Goal: Task Accomplishment & Management: Manage account settings

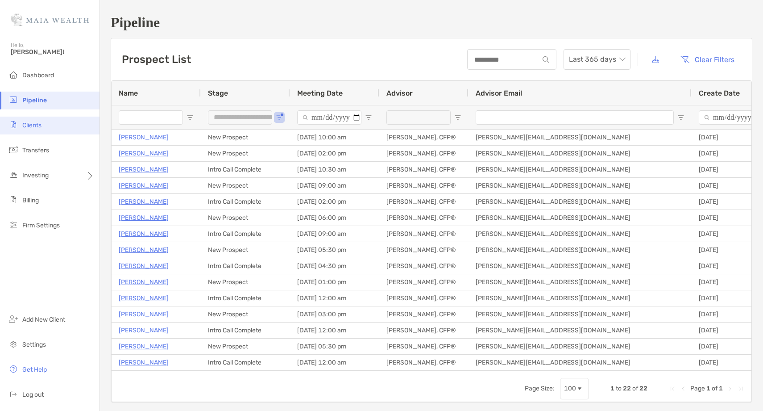
click at [51, 129] on li "Clients" at bounding box center [50, 126] width 100 height 18
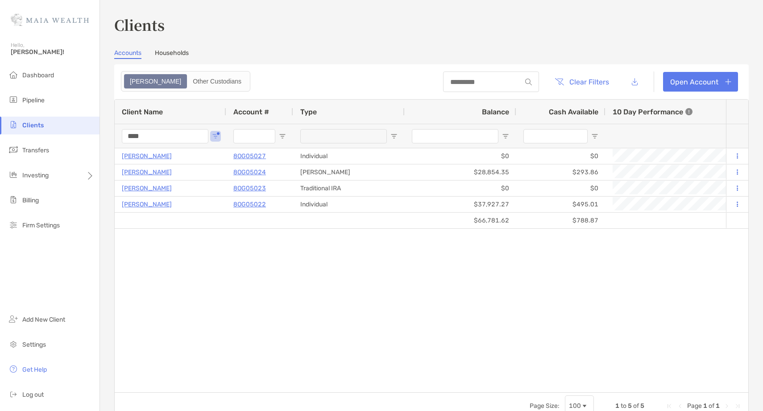
click at [132, 136] on input "****" at bounding box center [165, 136] width 87 height 14
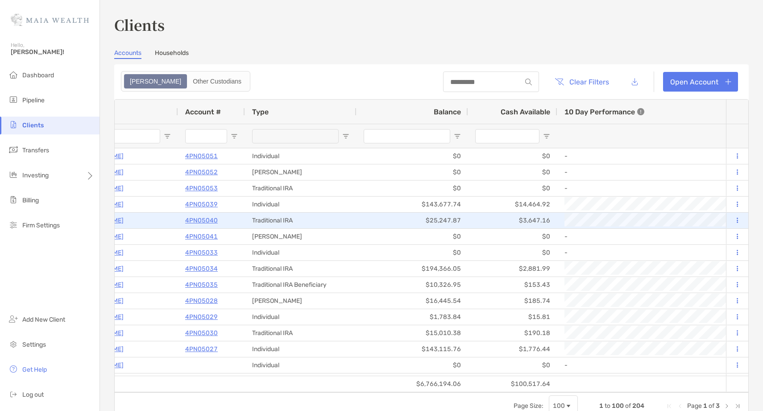
scroll to position [0, 52]
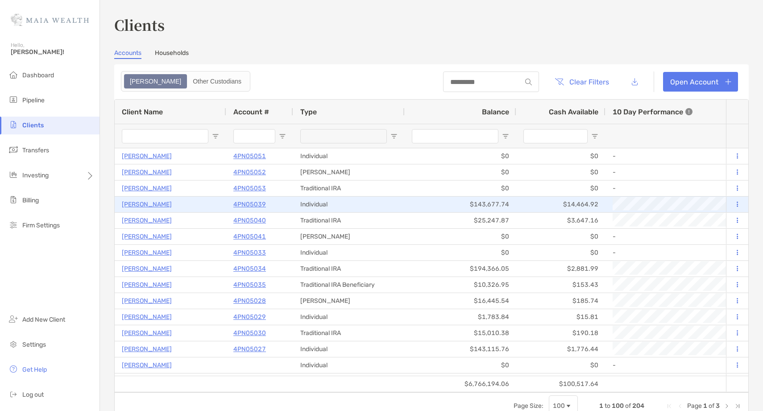
click at [246, 204] on p "4PN05039" at bounding box center [250, 204] width 33 height 11
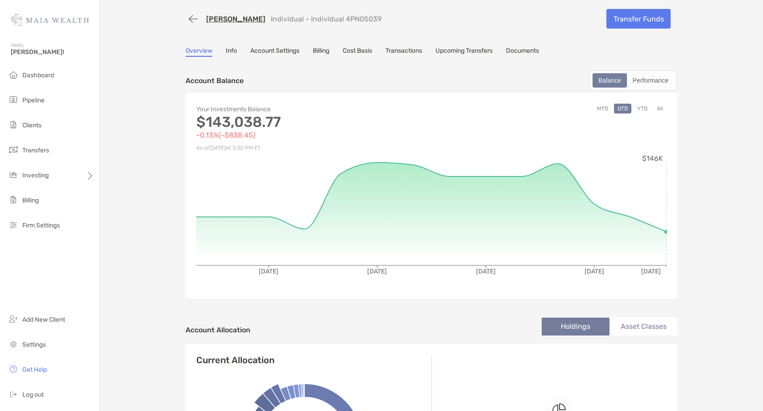
click at [663, 108] on button "All" at bounding box center [660, 109] width 13 height 10
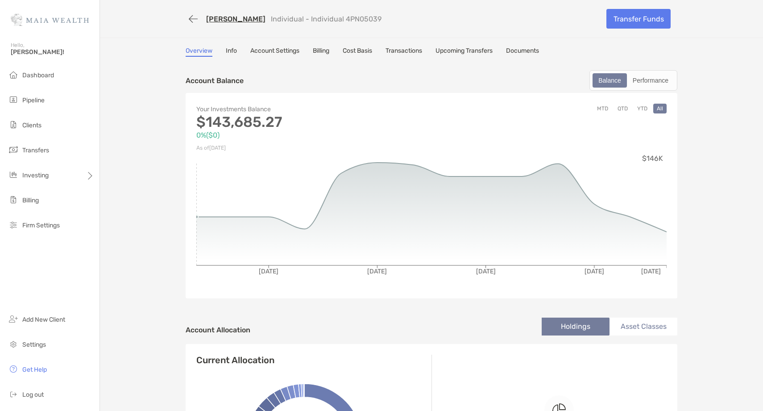
click at [226, 18] on link "Jayam Shah" at bounding box center [235, 19] width 59 height 8
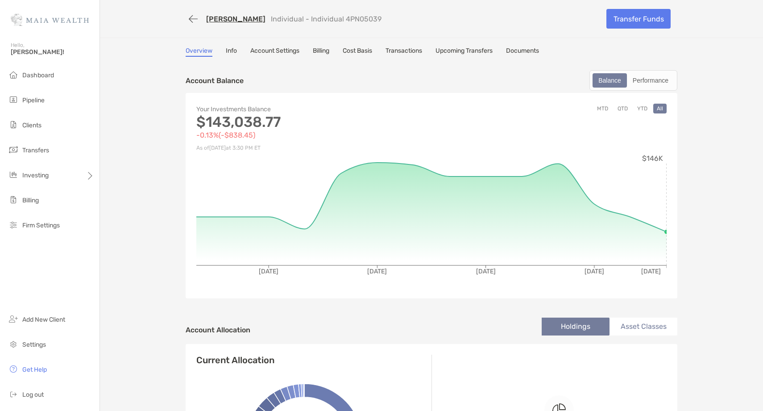
click at [229, 21] on link "Jayam Shah" at bounding box center [235, 19] width 59 height 8
click at [41, 125] on span "Clients" at bounding box center [31, 125] width 19 height 8
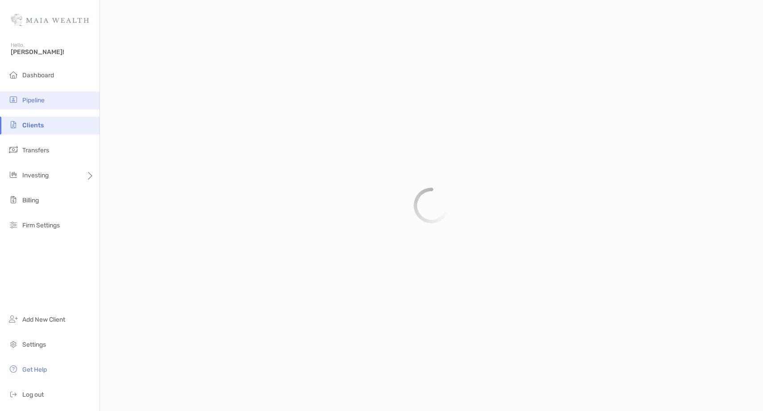
click at [43, 101] on span "Pipeline" at bounding box center [33, 100] width 22 height 8
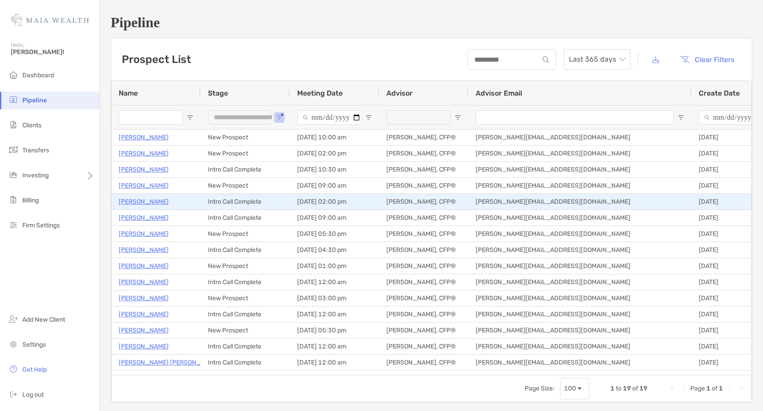
click at [144, 203] on p "Cole Zimmerman" at bounding box center [144, 201] width 50 height 11
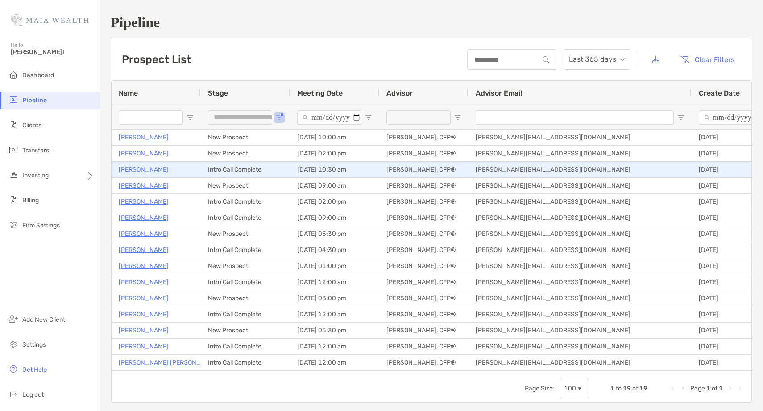
click at [134, 167] on p "Bill Nelson" at bounding box center [144, 169] width 50 height 11
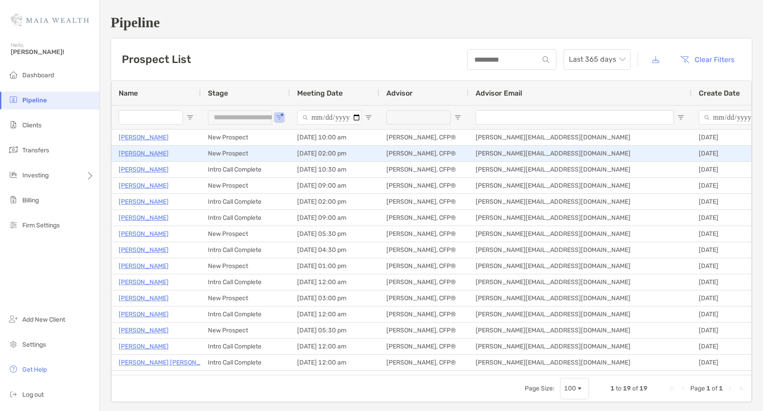
click at [144, 151] on p "Jordan Sposit" at bounding box center [144, 153] width 50 height 11
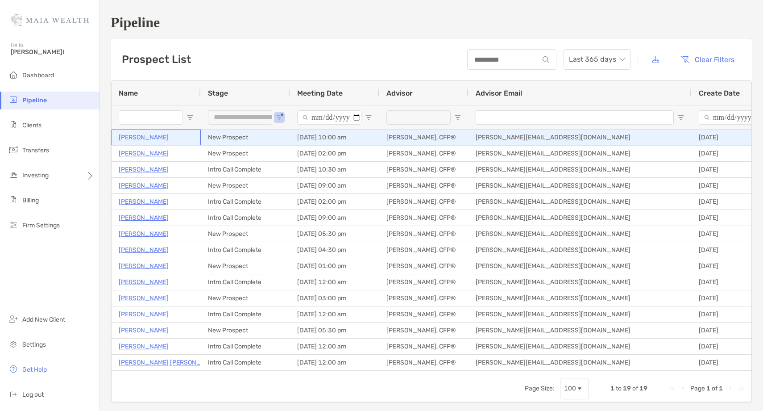
click at [133, 140] on p "[PERSON_NAME]" at bounding box center [144, 137] width 50 height 11
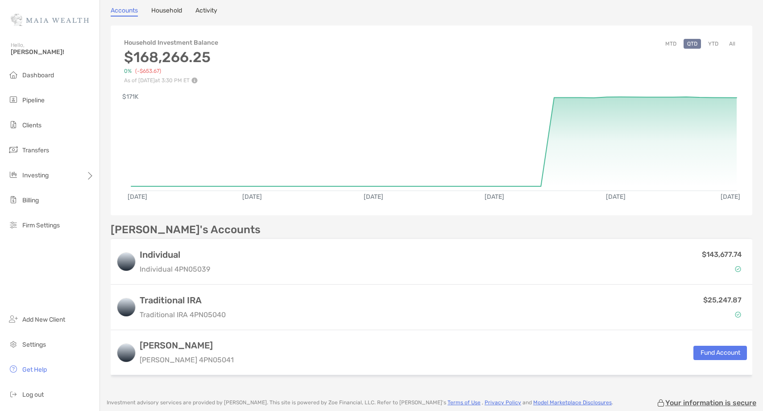
scroll to position [80, 0]
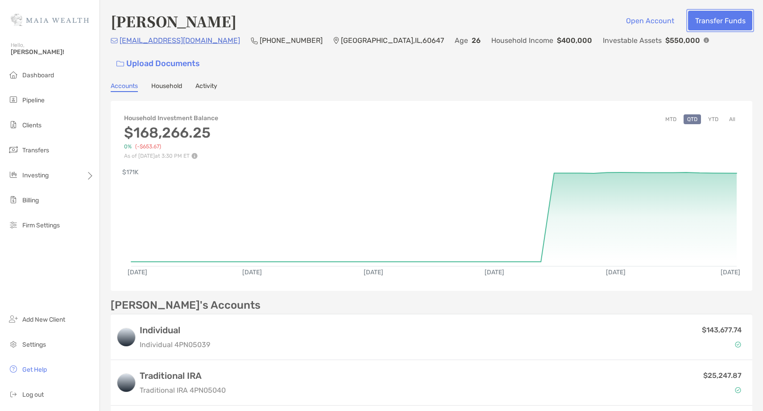
click at [730, 24] on button "Transfer Funds" at bounding box center [720, 21] width 64 height 20
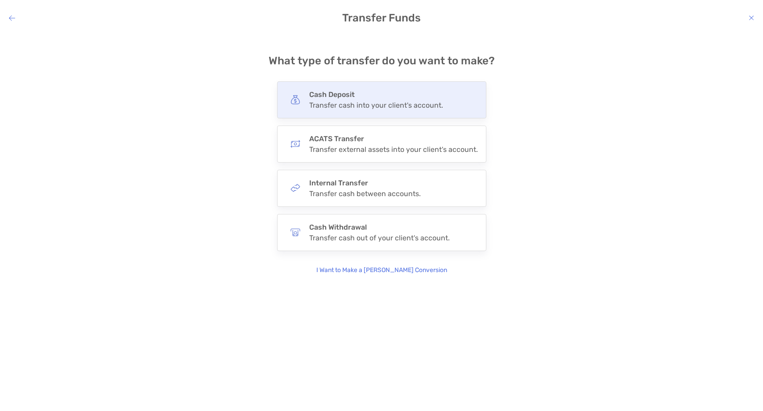
click at [394, 94] on h4 "Cash Deposit" at bounding box center [376, 94] width 134 height 8
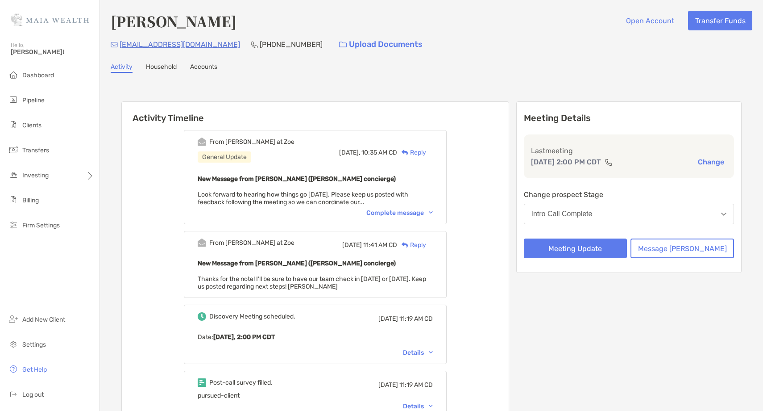
click at [593, 213] on div "Intro Call Complete" at bounding box center [562, 214] width 61 height 8
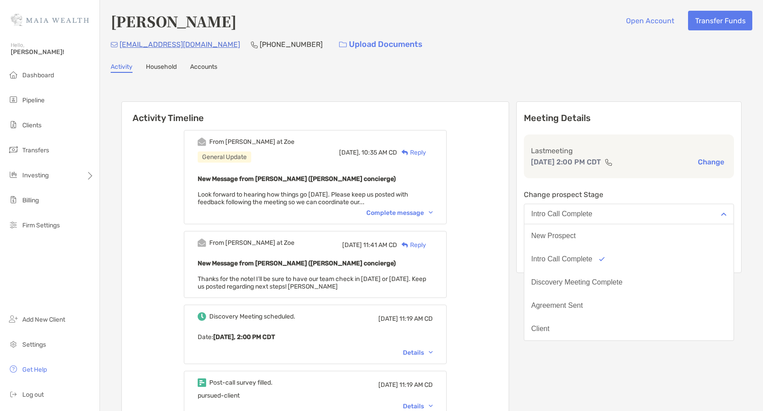
scroll to position [70, 0]
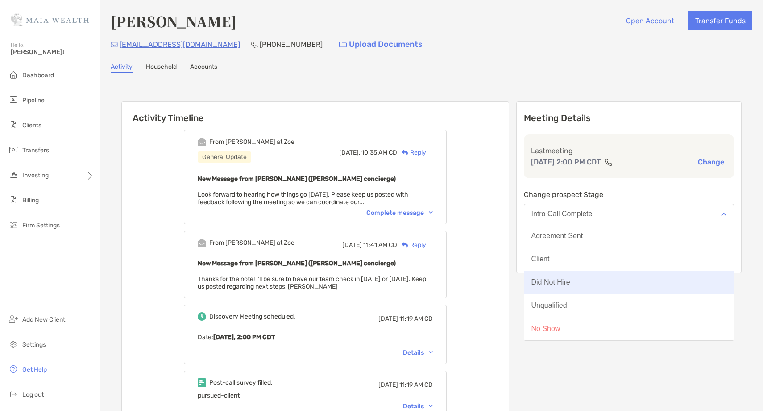
click at [571, 284] on div "Did Not Hire" at bounding box center [551, 282] width 39 height 8
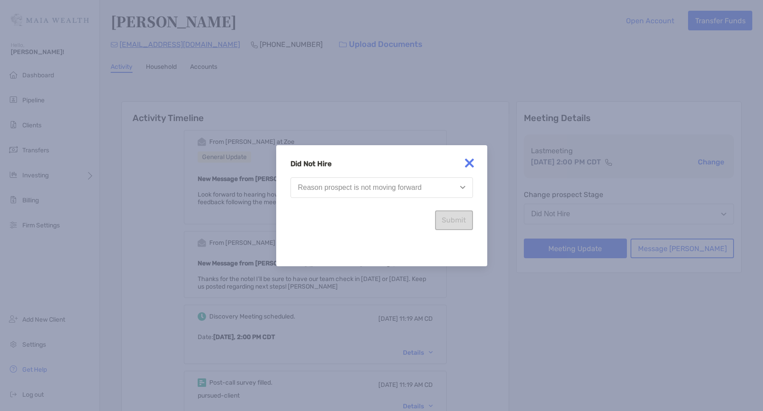
click at [421, 190] on div "Reason prospect is not moving forward" at bounding box center [360, 187] width 124 height 8
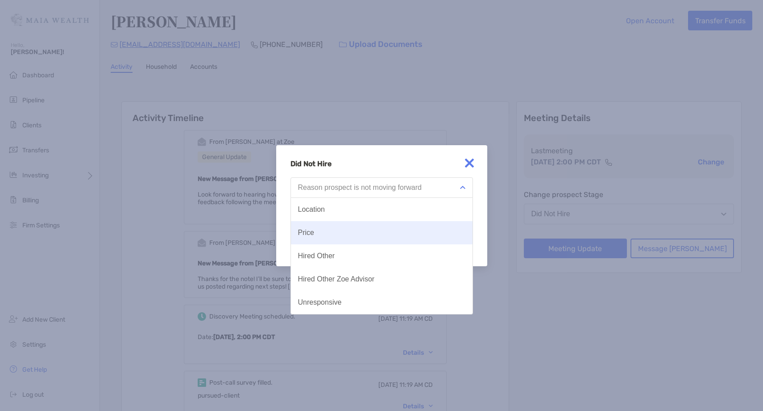
click at [341, 235] on button "Price" at bounding box center [382, 232] width 182 height 23
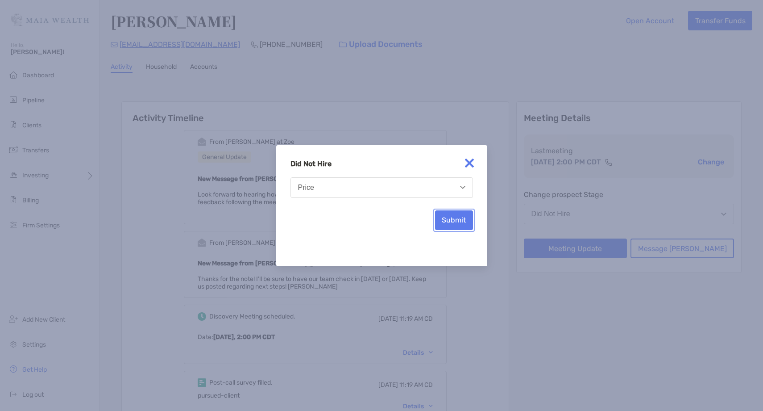
drag, startPoint x: 457, startPoint y: 222, endPoint x: 358, endPoint y: 229, distance: 99.8
click at [457, 222] on button "Submit" at bounding box center [454, 220] width 38 height 20
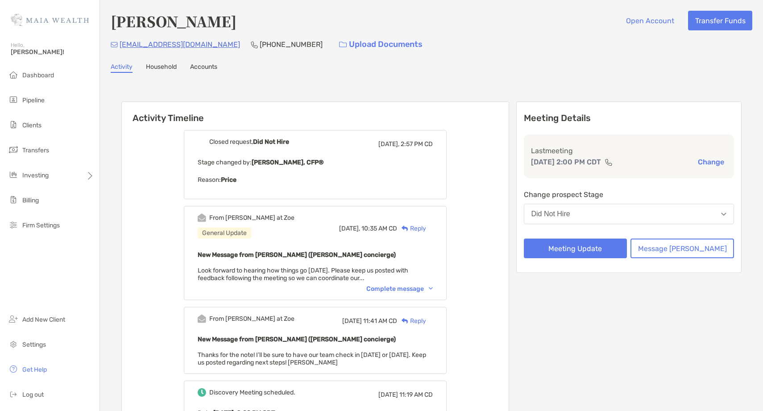
click at [426, 229] on div "Reply" at bounding box center [411, 228] width 29 height 9
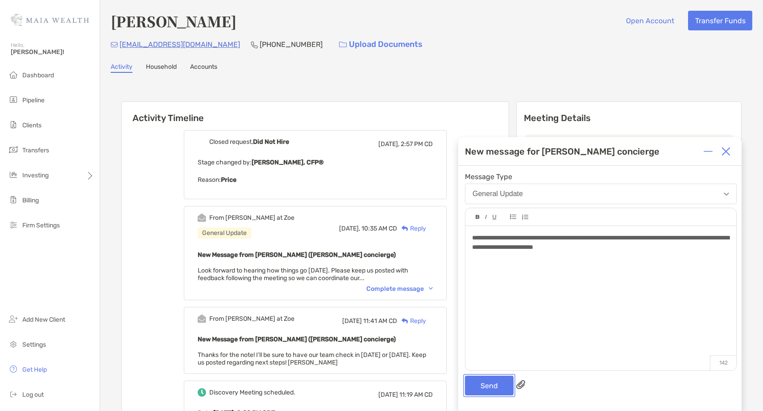
drag, startPoint x: 486, startPoint y: 387, endPoint x: 600, endPoint y: 301, distance: 142.5
click at [486, 387] on button "Send" at bounding box center [489, 385] width 49 height 20
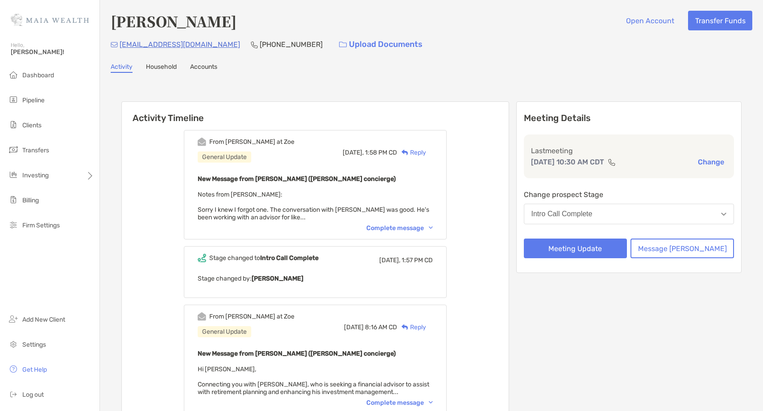
click at [408, 224] on div "Complete message" at bounding box center [400, 228] width 67 height 8
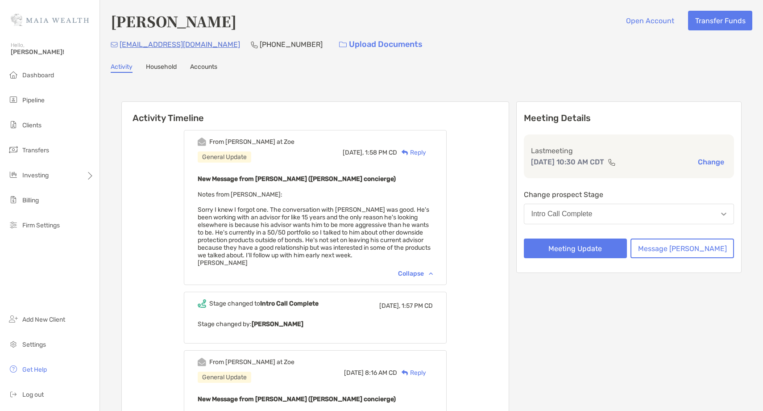
click at [426, 151] on div "Reply" at bounding box center [411, 152] width 29 height 9
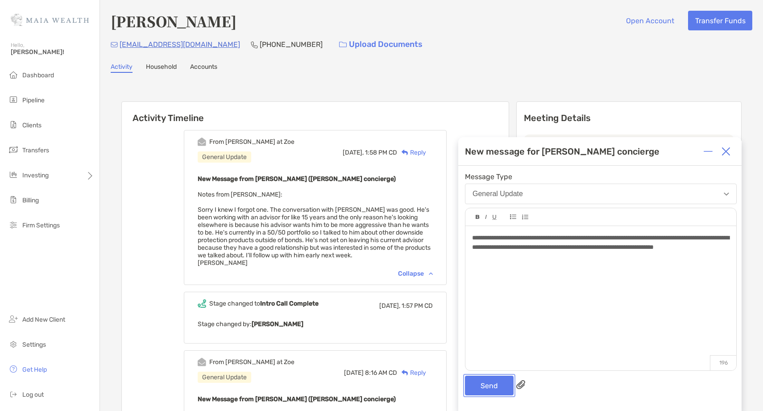
drag, startPoint x: 474, startPoint y: 384, endPoint x: 237, endPoint y: 129, distance: 348.1
click at [474, 384] on button "Send" at bounding box center [489, 385] width 49 height 20
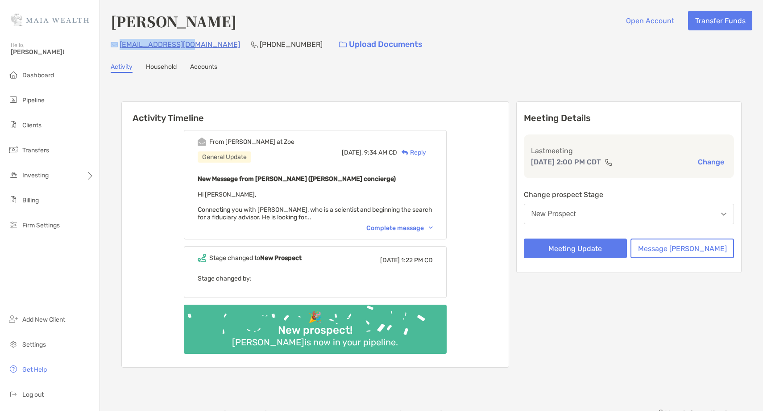
drag, startPoint x: 190, startPoint y: 46, endPoint x: 117, endPoint y: 44, distance: 73.7
click at [117, 44] on div "[EMAIL_ADDRESS][DOMAIN_NAME] [PHONE_NUMBER] Upload Documents" at bounding box center [432, 44] width 642 height 19
copy div "[EMAIL_ADDRESS][DOMAIN_NAME]"
click at [260, 42] on p "[PHONE_NUMBER]" at bounding box center [291, 44] width 63 height 11
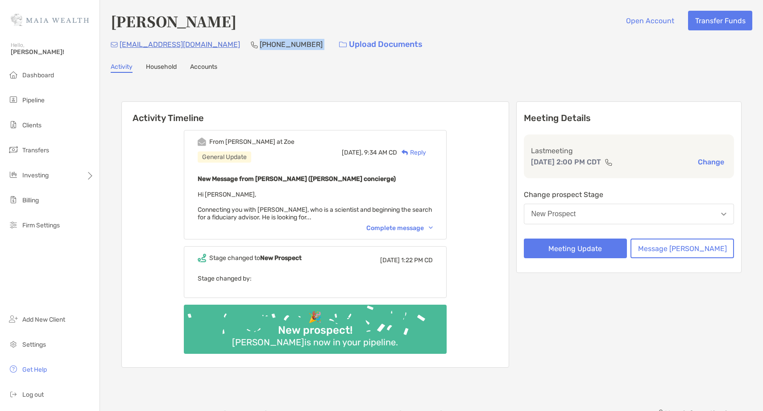
click at [260, 42] on p "[PHONE_NUMBER]" at bounding box center [291, 44] width 63 height 11
copy p "[PHONE_NUMBER]"
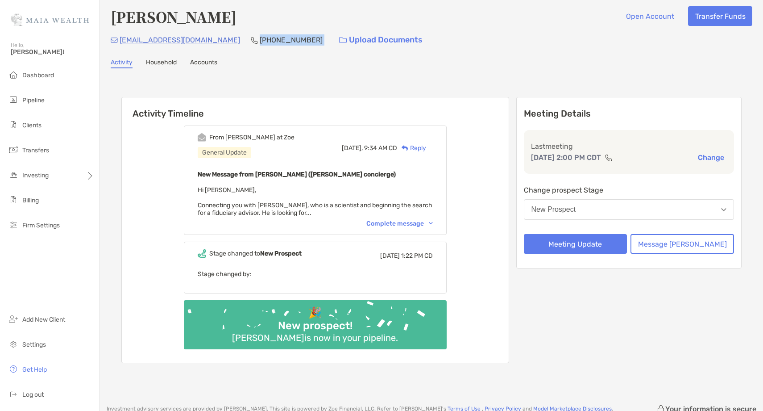
click at [627, 213] on button "New Prospect" at bounding box center [629, 209] width 211 height 21
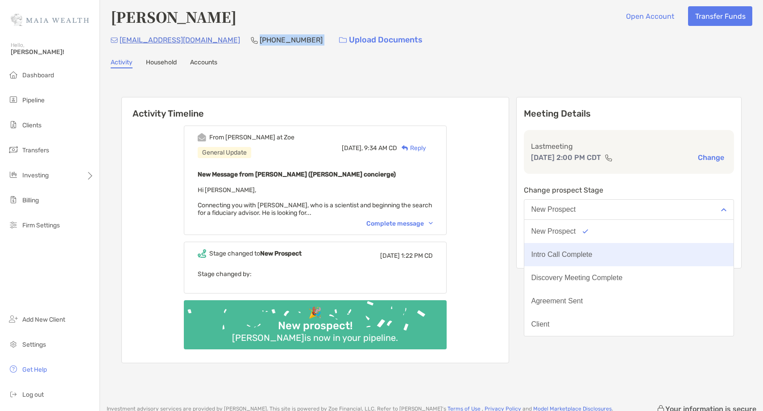
click at [600, 260] on button "Intro Call Complete" at bounding box center [630, 254] width 210 height 23
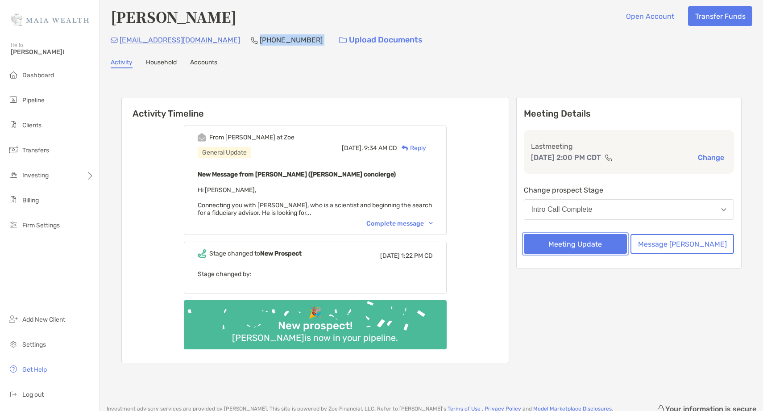
click at [588, 249] on button "Meeting Update" at bounding box center [576, 244] width 104 height 20
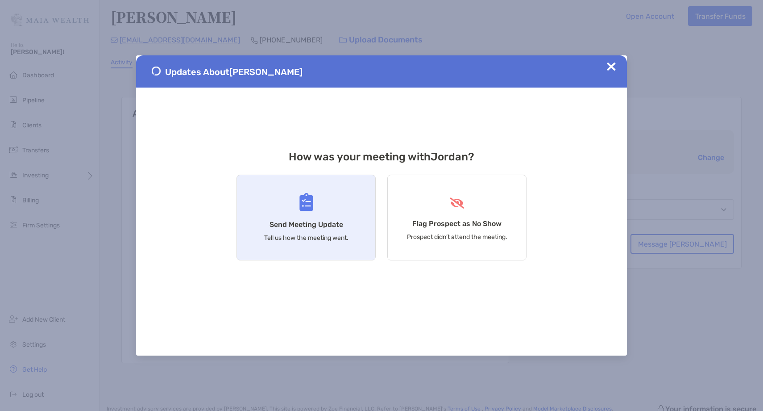
click at [270, 237] on p "Tell us how the meeting went." at bounding box center [306, 238] width 84 height 8
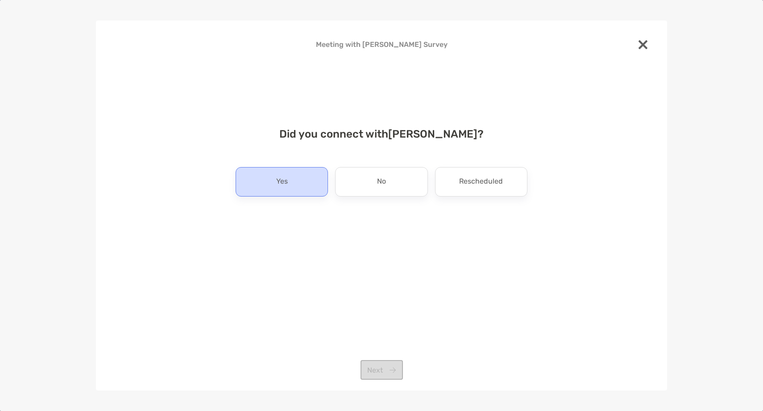
drag, startPoint x: 256, startPoint y: 170, endPoint x: 277, endPoint y: 177, distance: 22.2
click at [262, 171] on div "Yes" at bounding box center [282, 181] width 92 height 29
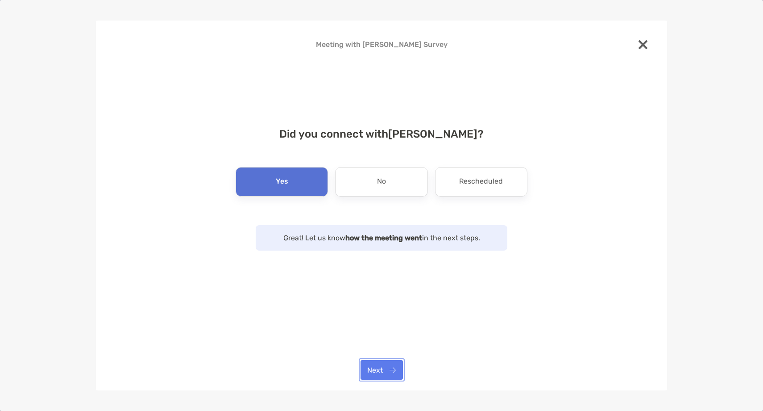
click at [391, 362] on button "Next" at bounding box center [382, 370] width 42 height 20
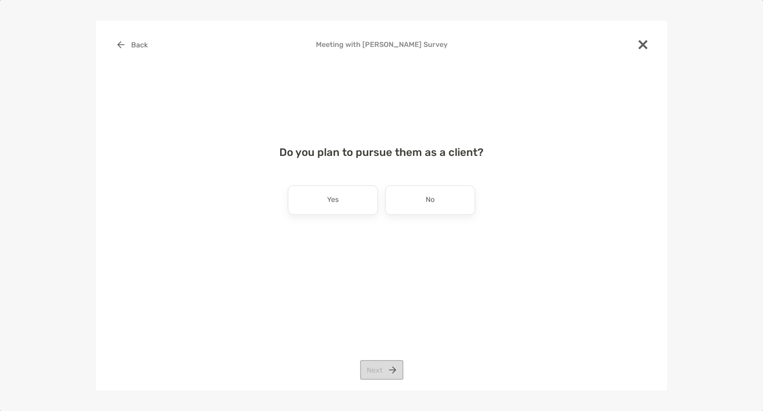
click at [316, 215] on div "Do you plan to pursue them as a client? Yes No Next" at bounding box center [381, 189] width 543 height 108
click at [323, 207] on div "Yes" at bounding box center [333, 199] width 90 height 29
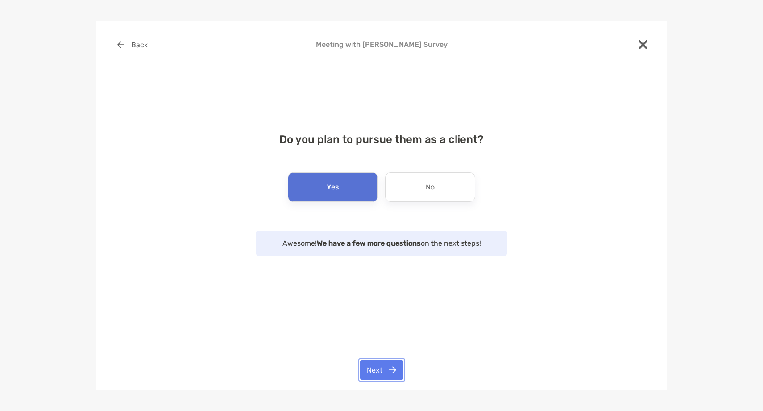
drag, startPoint x: 371, startPoint y: 362, endPoint x: 387, endPoint y: 330, distance: 35.1
click at [373, 355] on div "Back Meeting with Jordan Sposit Survey Do you plan to pursue them as a client? …" at bounding box center [381, 206] width 571 height 370
click at [410, 190] on div "No" at bounding box center [430, 186] width 90 height 29
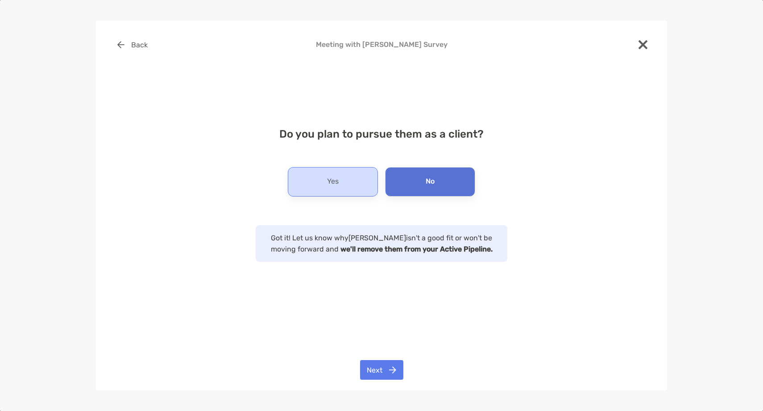
click at [343, 192] on div "Yes" at bounding box center [333, 181] width 90 height 29
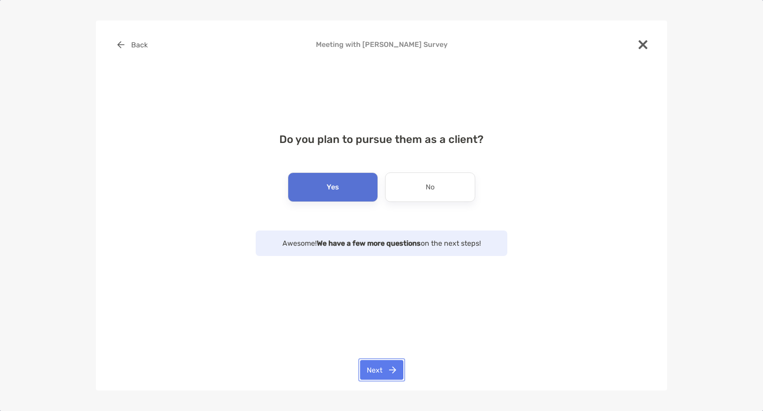
drag, startPoint x: 388, startPoint y: 377, endPoint x: 391, endPoint y: 367, distance: 11.3
click at [388, 376] on button "Next" at bounding box center [381, 370] width 43 height 20
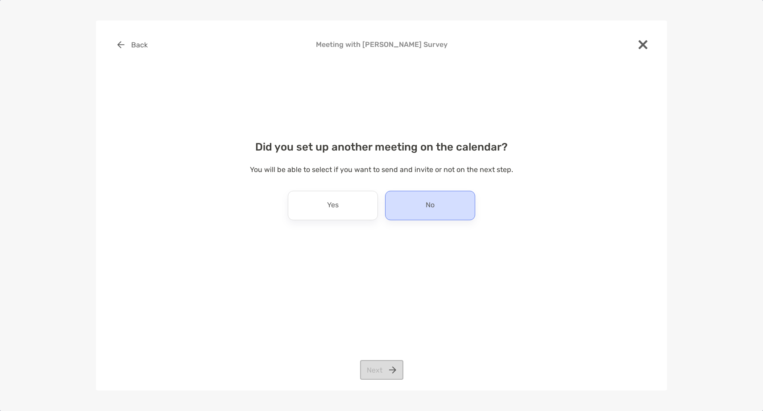
click at [452, 214] on div "No" at bounding box center [430, 205] width 90 height 29
drag, startPoint x: 363, startPoint y: 375, endPoint x: 370, endPoint y: 367, distance: 10.5
click at [365, 373] on button "Next" at bounding box center [381, 370] width 43 height 20
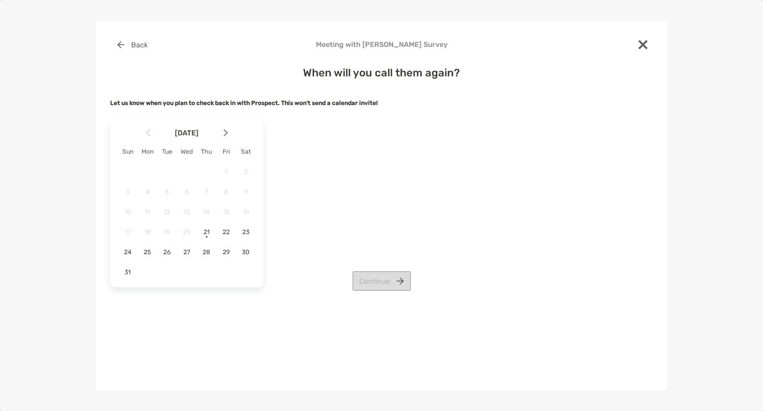
drag, startPoint x: 227, startPoint y: 253, endPoint x: 301, endPoint y: 267, distance: 75.4
click at [229, 253] on span "29" at bounding box center [226, 252] width 15 height 8
drag, startPoint x: 349, startPoint y: 275, endPoint x: 370, endPoint y: 280, distance: 21.6
click at [350, 275] on div "Continue" at bounding box center [381, 281] width 543 height 20
click at [370, 280] on button "Continue" at bounding box center [382, 281] width 58 height 20
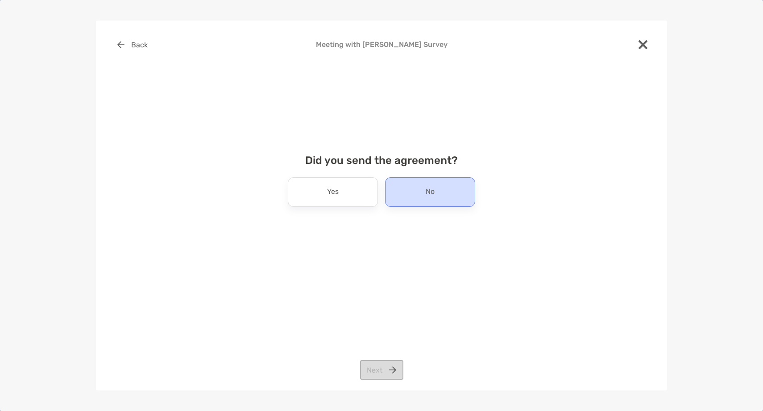
click at [413, 195] on div "No" at bounding box center [430, 191] width 90 height 29
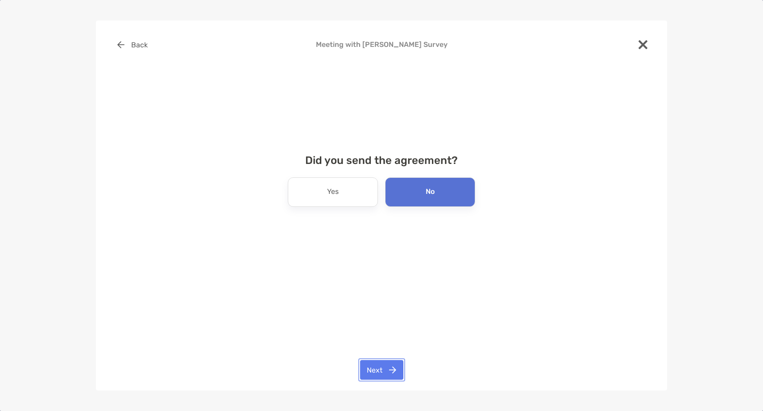
drag, startPoint x: 382, startPoint y: 365, endPoint x: 385, endPoint y: 354, distance: 11.6
click at [383, 360] on button "Next" at bounding box center [381, 370] width 43 height 20
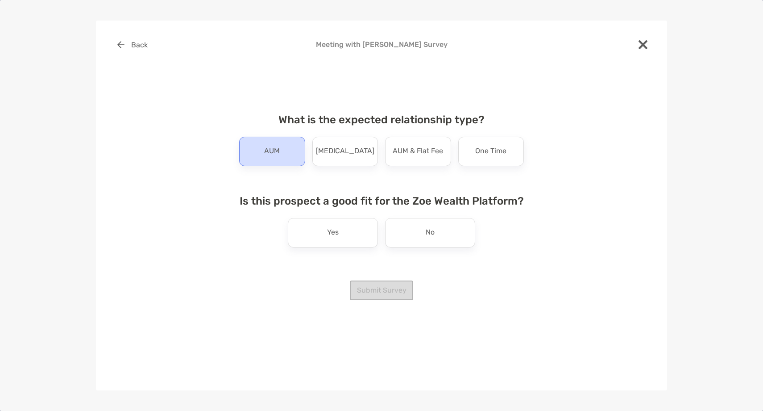
click at [284, 161] on div "AUM" at bounding box center [272, 151] width 66 height 29
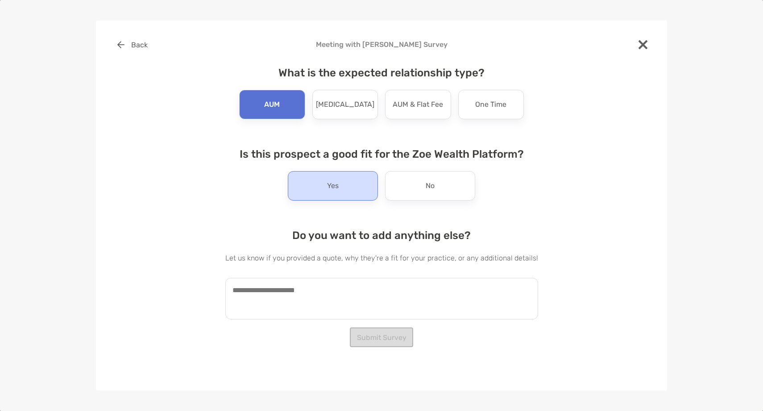
click at [335, 196] on div "Yes" at bounding box center [333, 185] width 90 height 29
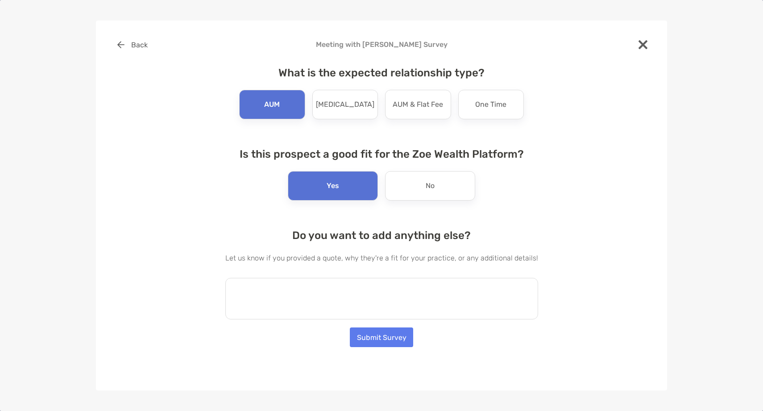
click at [321, 303] on textarea at bounding box center [381, 299] width 313 height 42
paste textarea "**********"
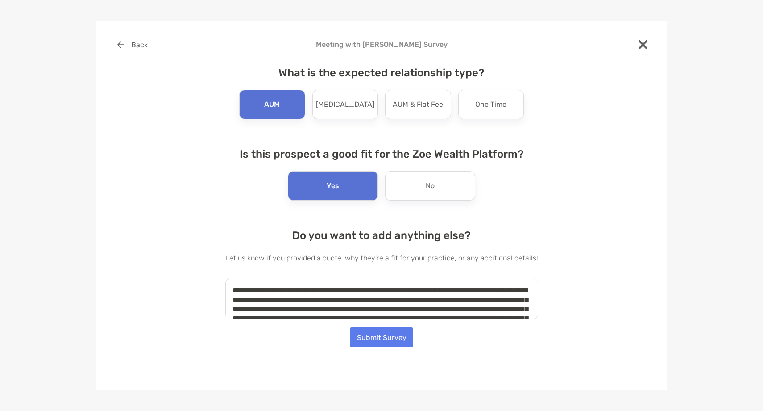
scroll to position [32, 0]
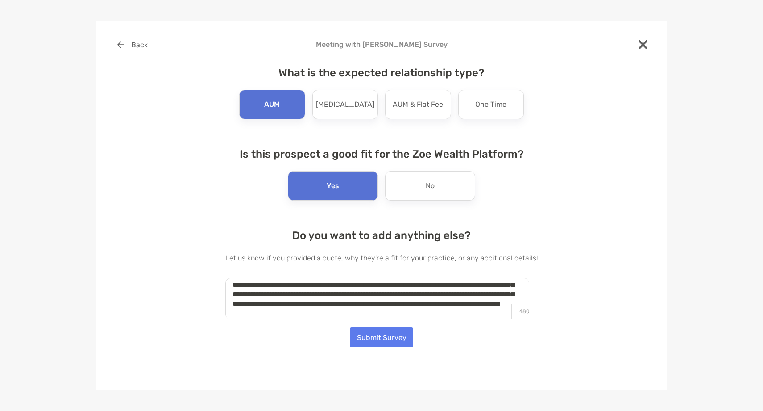
type textarea "**********"
drag, startPoint x: 383, startPoint y: 338, endPoint x: 584, endPoint y: 227, distance: 230.2
click at [392, 334] on button "Submit Survey" at bounding box center [381, 337] width 63 height 20
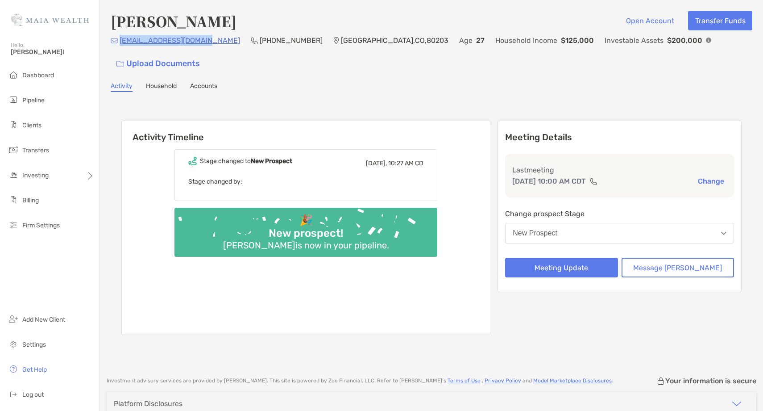
click at [120, 42] on div "[EMAIL_ADDRESS][DOMAIN_NAME] (703) 618-[GEOGRAPHIC_DATA] Age [DEMOGRAPHIC_DATA]…" at bounding box center [432, 54] width 642 height 38
click at [260, 46] on p "[PHONE_NUMBER]" at bounding box center [291, 40] width 63 height 11
copy p "[PHONE_NUMBER]"
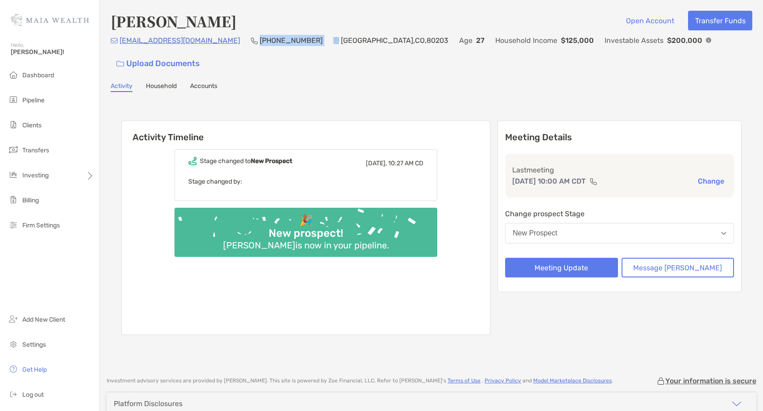
click at [558, 229] on div "New Prospect" at bounding box center [535, 233] width 45 height 8
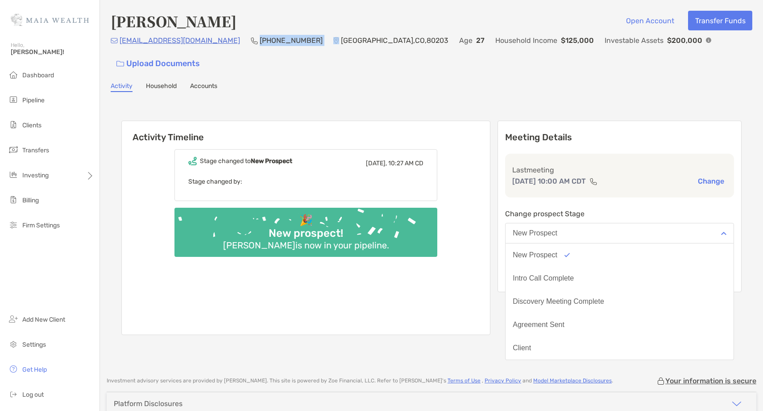
drag, startPoint x: 578, startPoint y: 266, endPoint x: 577, endPoint y: 258, distance: 8.5
click at [578, 267] on button "Intro Call Complete" at bounding box center [620, 278] width 228 height 23
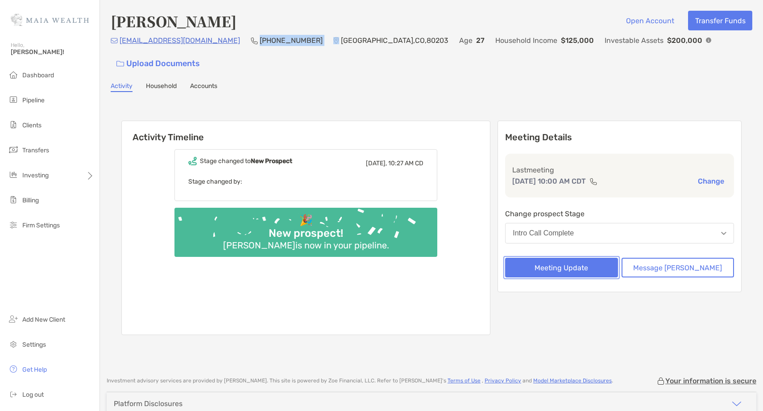
click at [574, 258] on button "Meeting Update" at bounding box center [561, 268] width 113 height 20
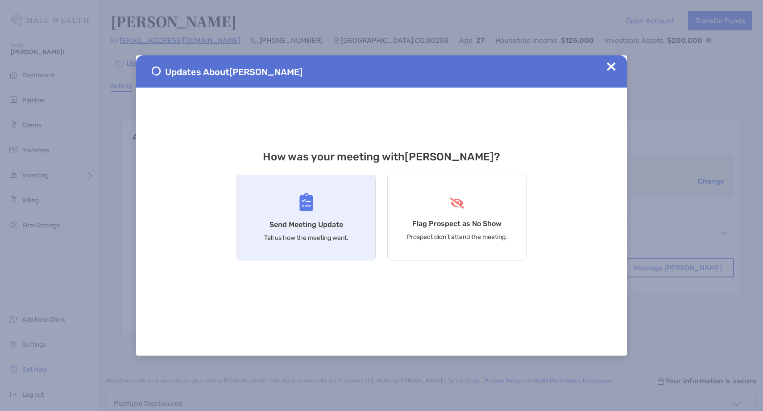
click at [279, 213] on div "Send Meeting Update Tell us how the meeting went." at bounding box center [306, 218] width 139 height 86
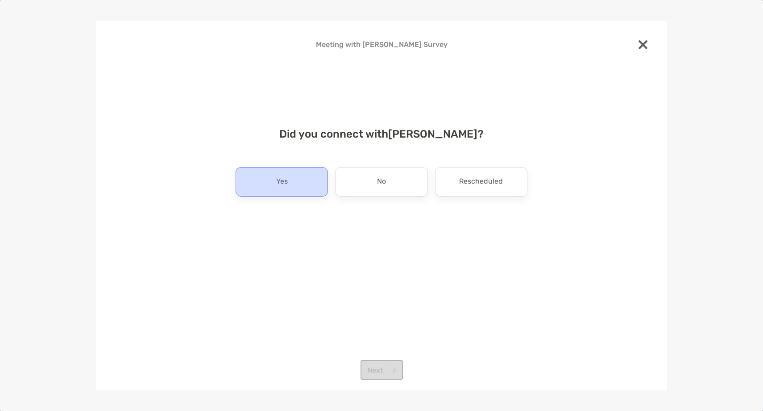
click at [263, 192] on div "Yes" at bounding box center [282, 181] width 92 height 29
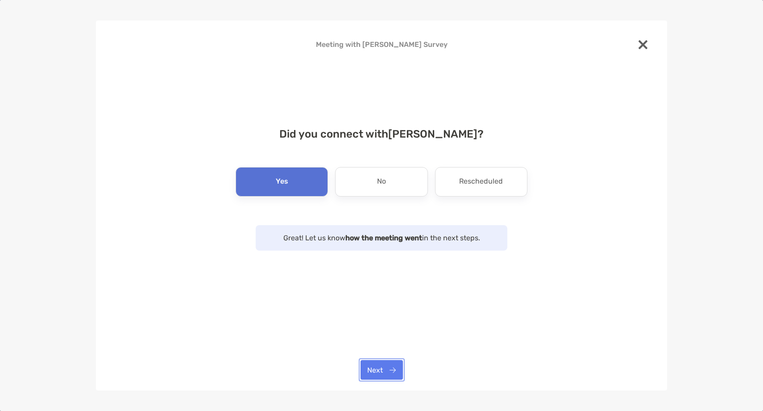
drag, startPoint x: 385, startPoint y: 369, endPoint x: 389, endPoint y: 337, distance: 32.4
click at [387, 353] on div "Meeting with [PERSON_NAME] Survey Did you connect with [PERSON_NAME] ? Yes No R…" at bounding box center [381, 206] width 571 height 370
click at [380, 373] on button "Next" at bounding box center [382, 370] width 42 height 20
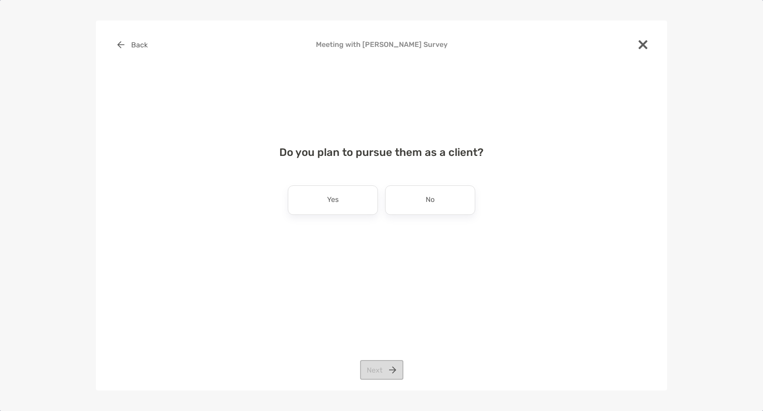
drag, startPoint x: 363, startPoint y: 200, endPoint x: 410, endPoint y: 323, distance: 131.3
click at [364, 200] on div "Yes" at bounding box center [333, 199] width 90 height 29
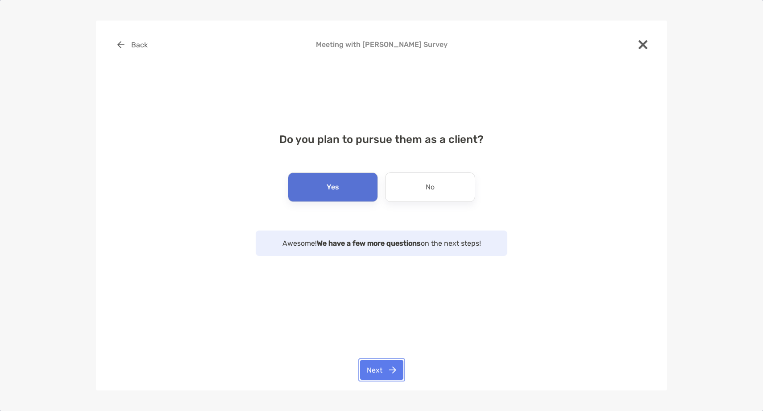
drag, startPoint x: 390, startPoint y: 366, endPoint x: 391, endPoint y: 344, distance: 21.4
click at [390, 364] on button "Next" at bounding box center [381, 370] width 43 height 20
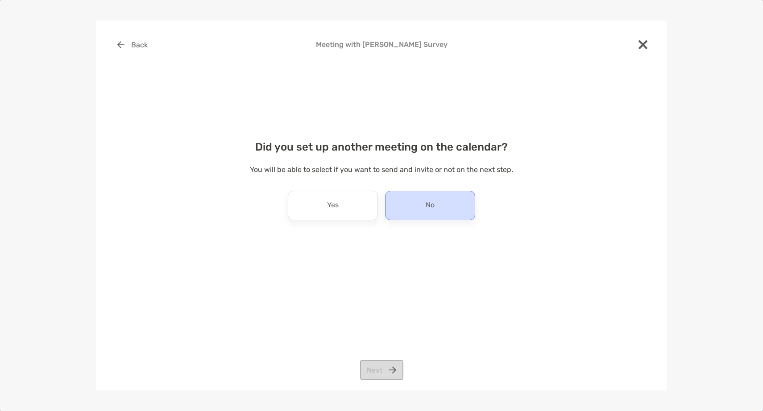
click at [411, 214] on div "No" at bounding box center [430, 205] width 90 height 29
click at [379, 374] on button "Next" at bounding box center [381, 370] width 43 height 20
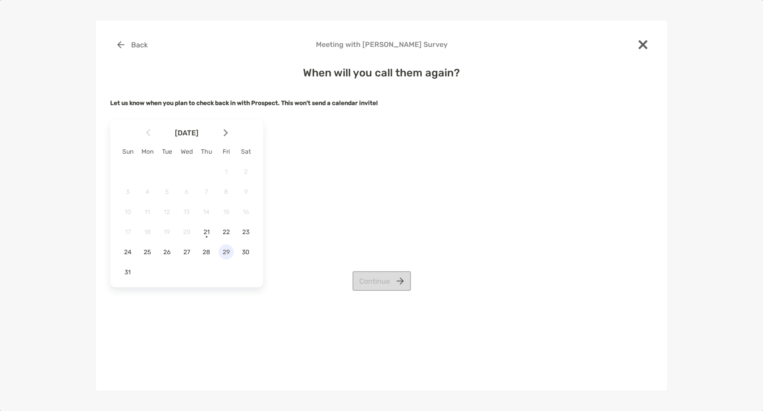
click at [226, 250] on span "29" at bounding box center [226, 252] width 15 height 8
click at [391, 283] on button "Continue" at bounding box center [382, 281] width 58 height 20
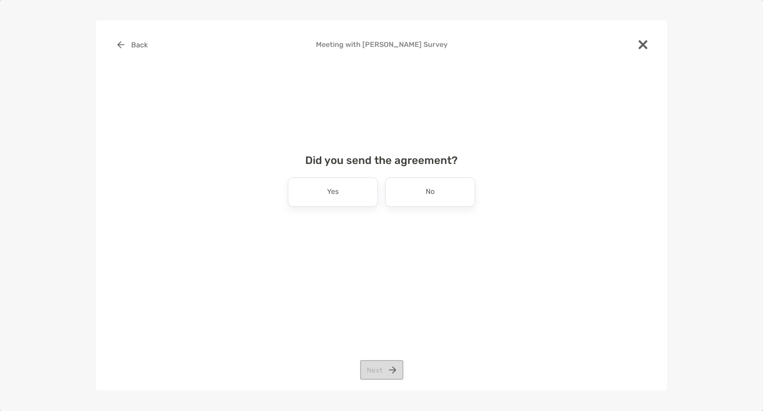
click at [328, 207] on div "Did you send the agreement? Yes No Next" at bounding box center [381, 189] width 543 height 92
click at [570, 190] on div "Did you send the agreement? Yes No Next" at bounding box center [381, 189] width 543 height 92
click at [425, 199] on div "No" at bounding box center [430, 191] width 90 height 29
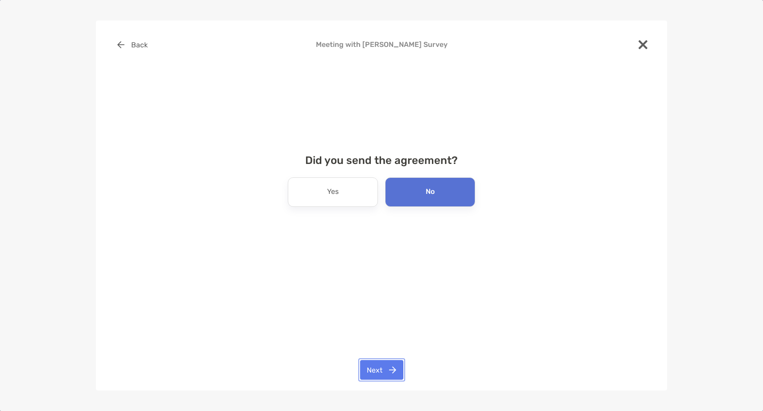
click at [391, 371] on button "Next" at bounding box center [381, 370] width 43 height 20
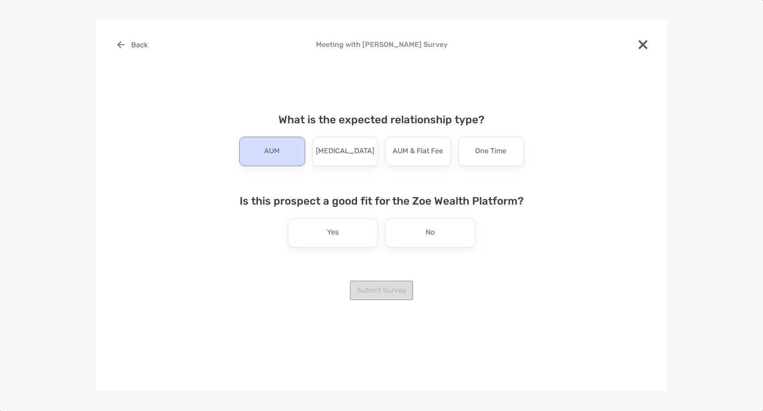
click at [255, 148] on div "AUM" at bounding box center [272, 151] width 66 height 29
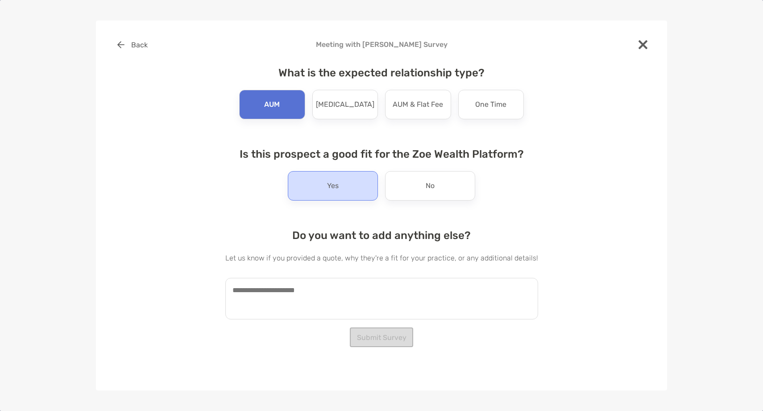
click at [312, 174] on div "Yes" at bounding box center [333, 185] width 90 height 29
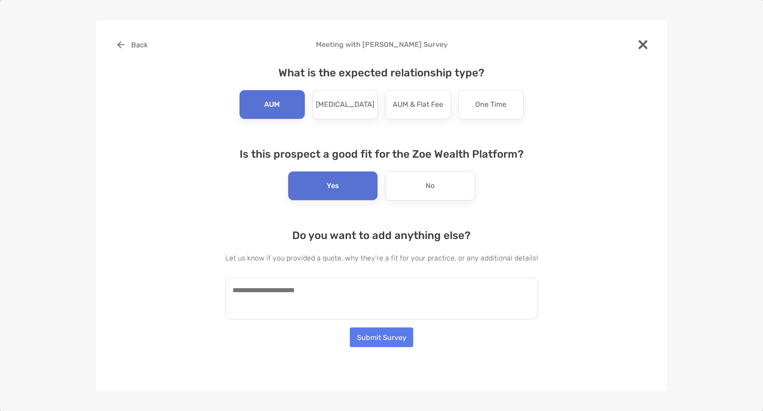
click at [306, 291] on textarea at bounding box center [381, 299] width 313 height 42
paste textarea "**********"
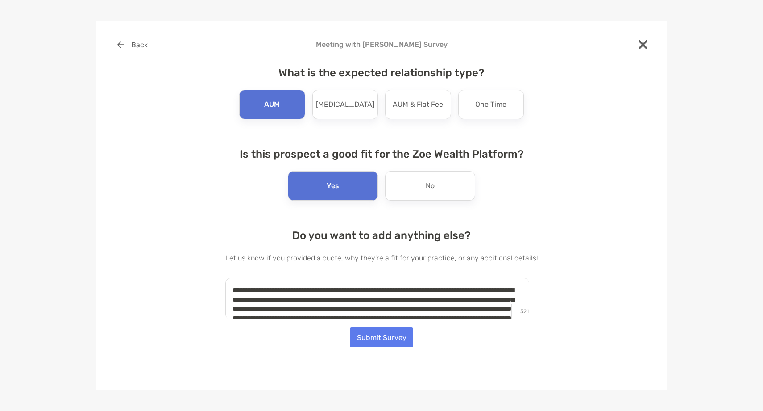
scroll to position [22, 0]
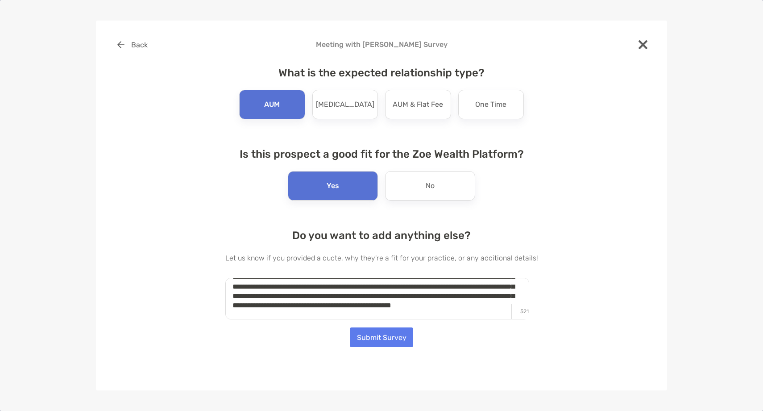
type textarea "**********"
drag, startPoint x: 360, startPoint y: 341, endPoint x: 621, endPoint y: 193, distance: 300.1
click at [369, 337] on button "Submit Survey" at bounding box center [381, 337] width 63 height 20
